Goal: Information Seeking & Learning: Find specific fact

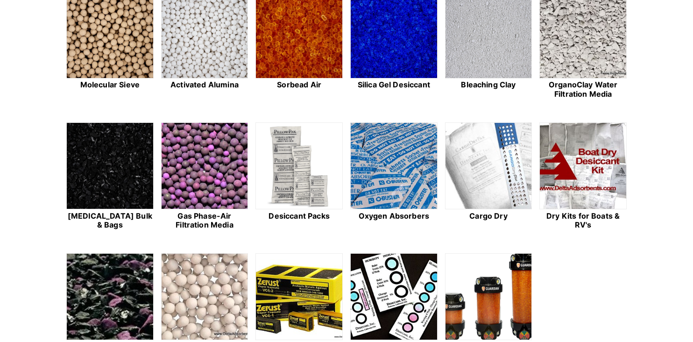
scroll to position [280, 0]
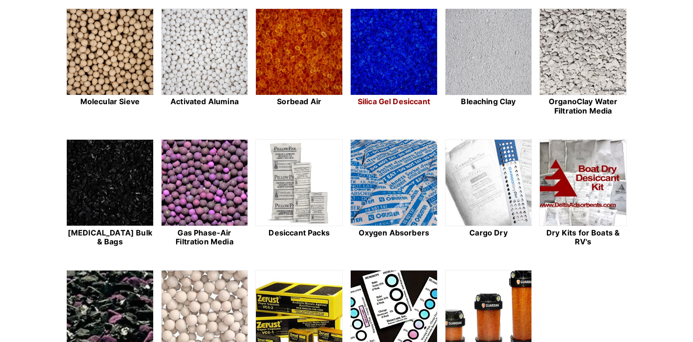
click at [414, 69] on img at bounding box center [394, 52] width 86 height 87
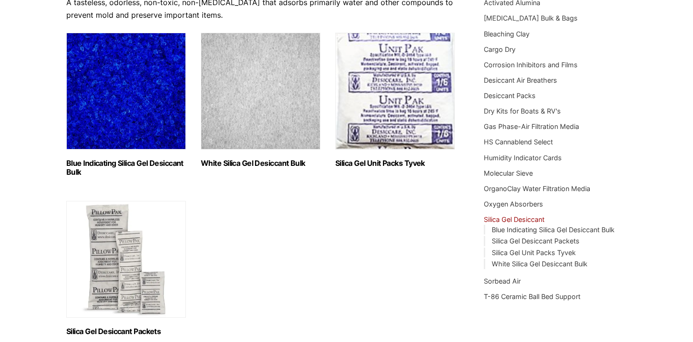
scroll to position [140, 0]
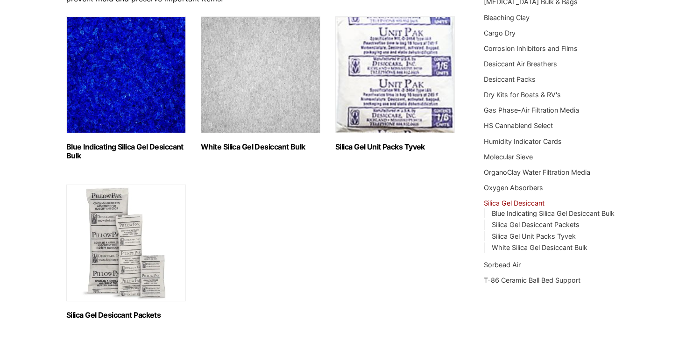
click at [245, 106] on img "Visit product category White Silica Gel Desiccant Bulk" at bounding box center [261, 74] width 120 height 117
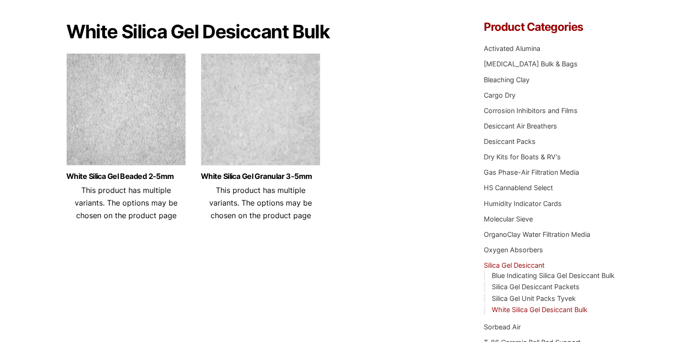
scroll to position [93, 0]
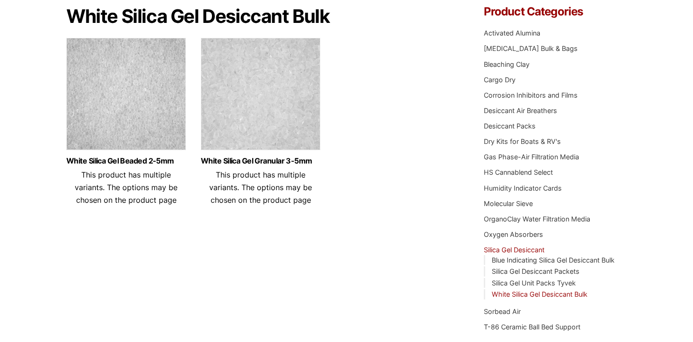
click at [147, 126] on img at bounding box center [126, 96] width 120 height 117
click at [276, 105] on img at bounding box center [261, 96] width 120 height 117
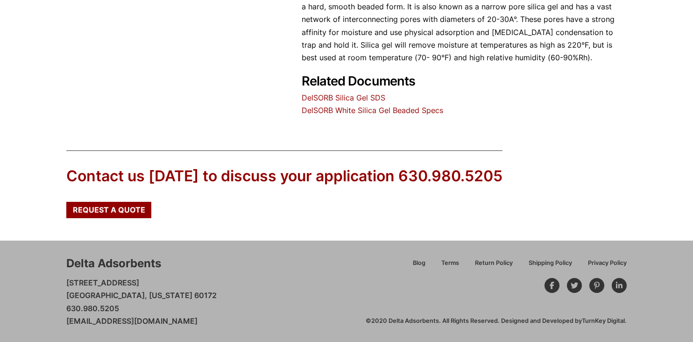
scroll to position [383, 0]
click at [362, 110] on link "DelSORB White Silica Gel Beaded Specs" at bounding box center [373, 109] width 142 height 9
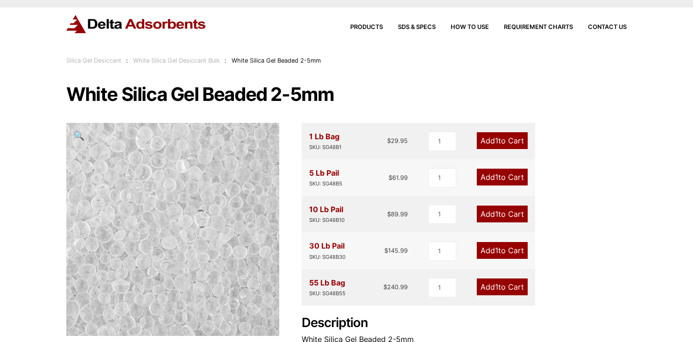
scroll to position [9, 0]
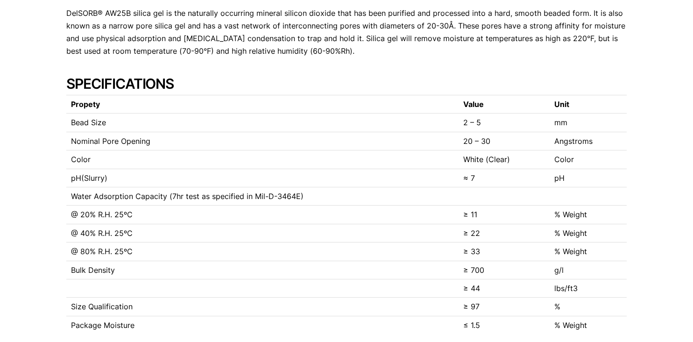
scroll to position [234, 0]
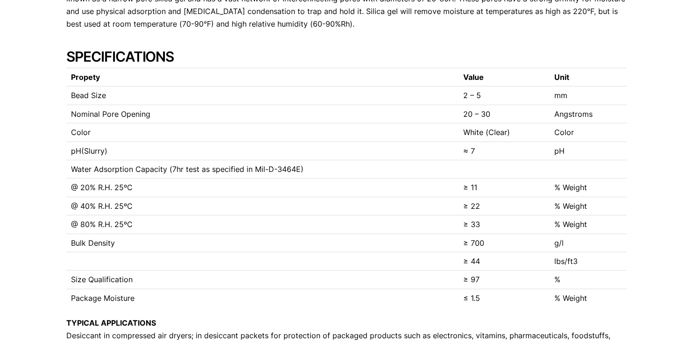
click at [652, 162] on div "Our website has detected that you are using an outdated browser that will preve…" at bounding box center [346, 203] width 693 height 875
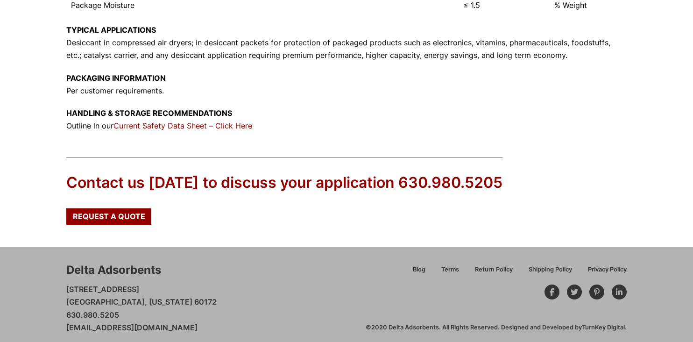
scroll to position [533, 0]
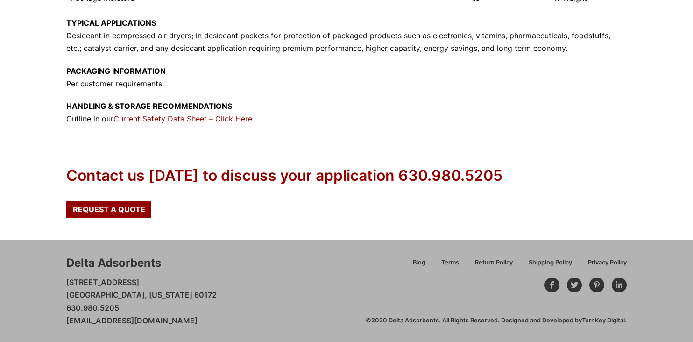
click at [154, 120] on link "Current Safety Data Sheet – Click Here" at bounding box center [182, 118] width 139 height 9
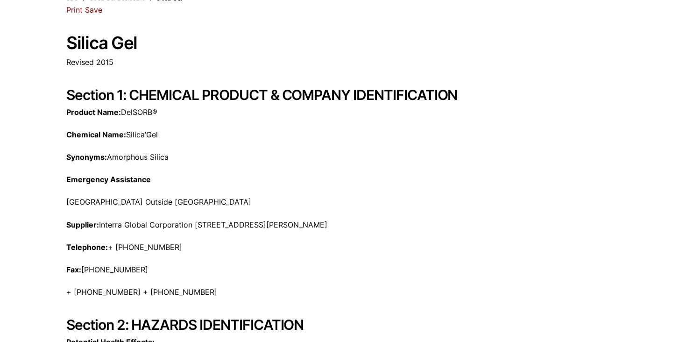
scroll to position [93, 0]
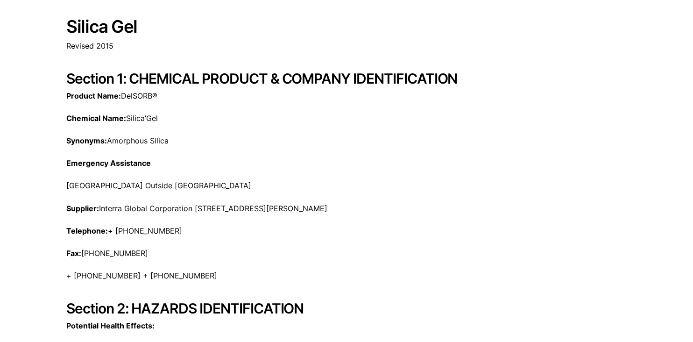
drag, startPoint x: 68, startPoint y: 206, endPoint x: 390, endPoint y: 215, distance: 321.9
click at [390, 215] on div "Product Name: DelSORB® Chemical Name: Silica’Gel Synonyms: Amorphous Silica Eme…" at bounding box center [346, 186] width 560 height 193
drag, startPoint x: 390, startPoint y: 215, endPoint x: 338, endPoint y: 271, distance: 76.0
click at [344, 270] on p "+ [PHONE_NUMBER] + [PHONE_NUMBER]" at bounding box center [346, 275] width 560 height 13
drag, startPoint x: 66, startPoint y: 209, endPoint x: 383, endPoint y: 213, distance: 317.2
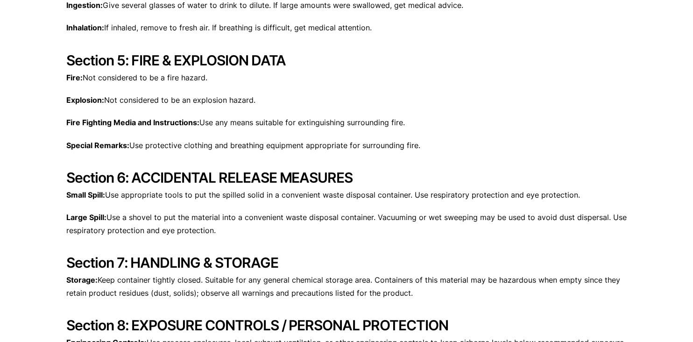
scroll to position [747, 0]
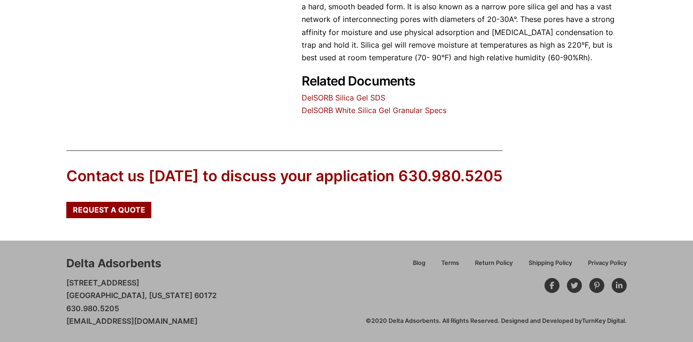
scroll to position [383, 0]
click at [353, 99] on link "DelSORB Silica Gel SDS" at bounding box center [344, 96] width 84 height 9
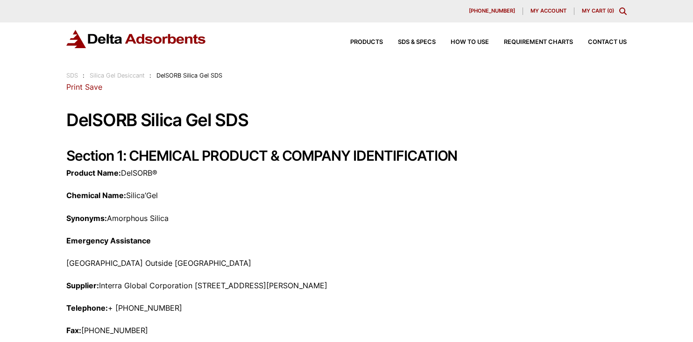
scroll to position [47, 0]
